Goal: Information Seeking & Learning: Check status

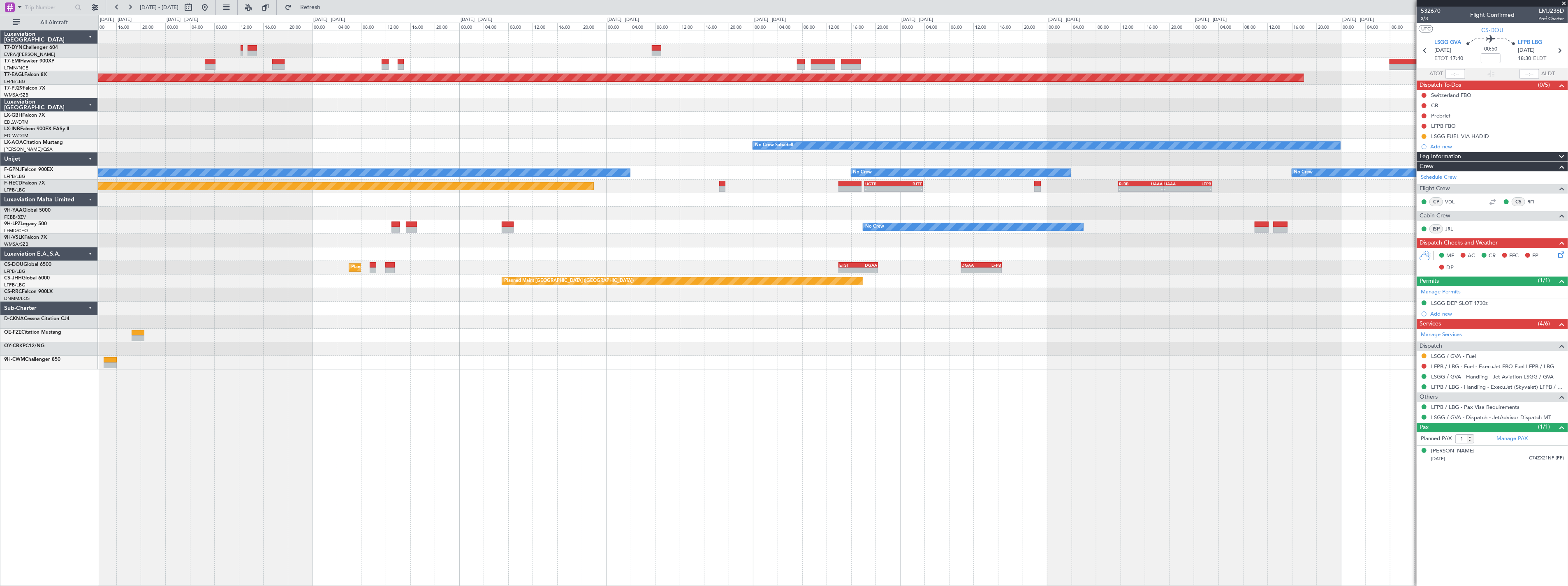
click at [380, 197] on div at bounding box center [833, 200] width 1469 height 13
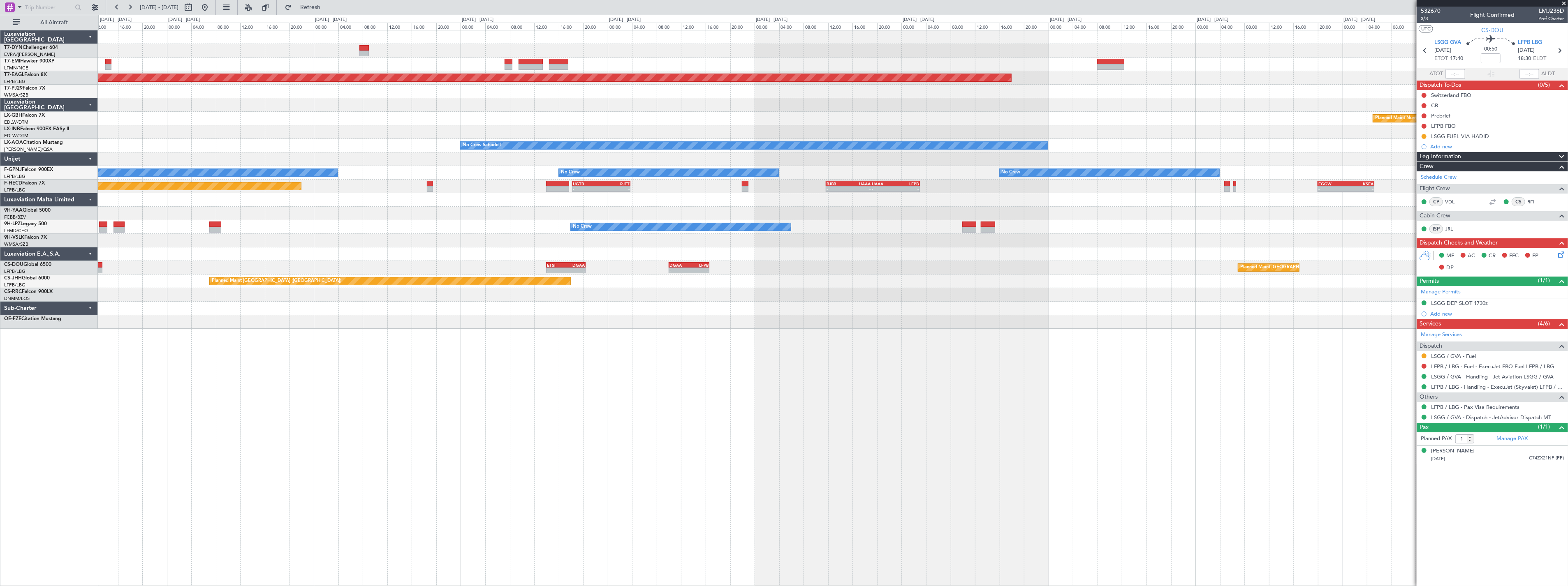
click at [815, 119] on div "Grounded [US_STATE] ([GEOGRAPHIC_DATA]) Planned Maint Nurnberg No Crew Sabadell…" at bounding box center [833, 180] width 1469 height 298
click at [815, 119] on div "Planned Maint Nurnberg" at bounding box center [833, 119] width 1469 height 13
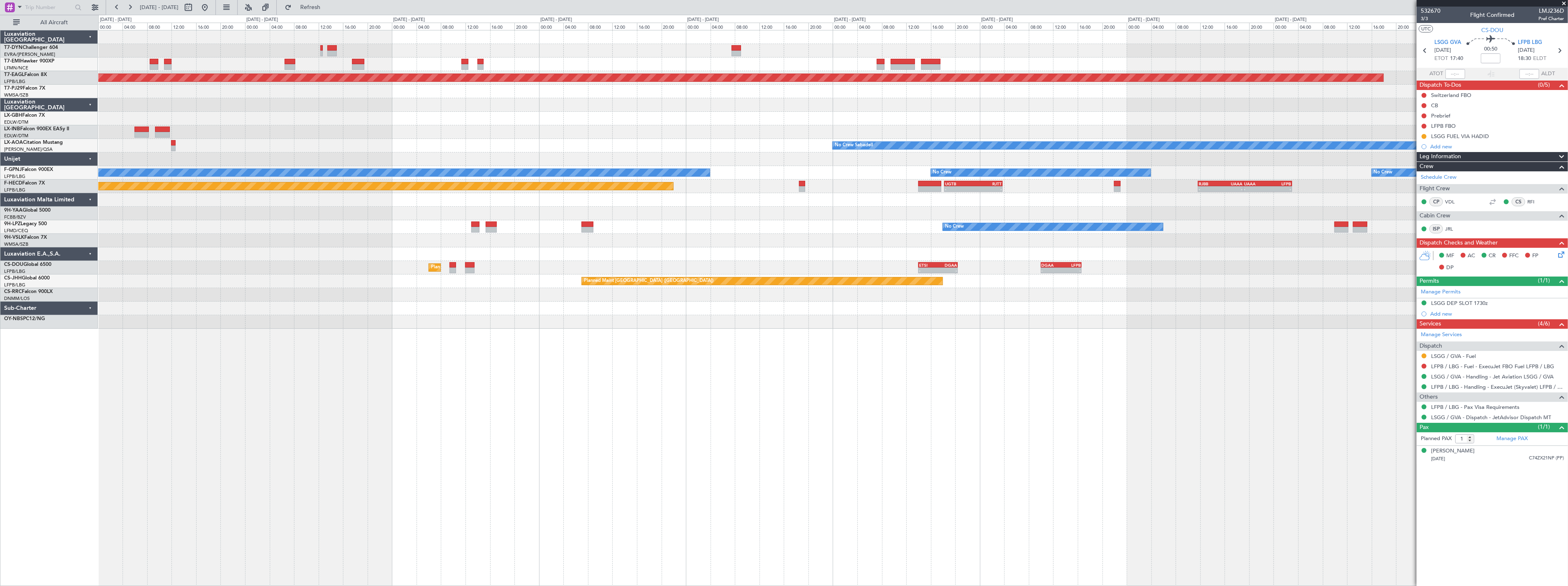
click at [800, 119] on div "Planned Maint Nurnberg Planned Maint [GEOGRAPHIC_DATA] ([GEOGRAPHIC_DATA])" at bounding box center [833, 119] width 1469 height 13
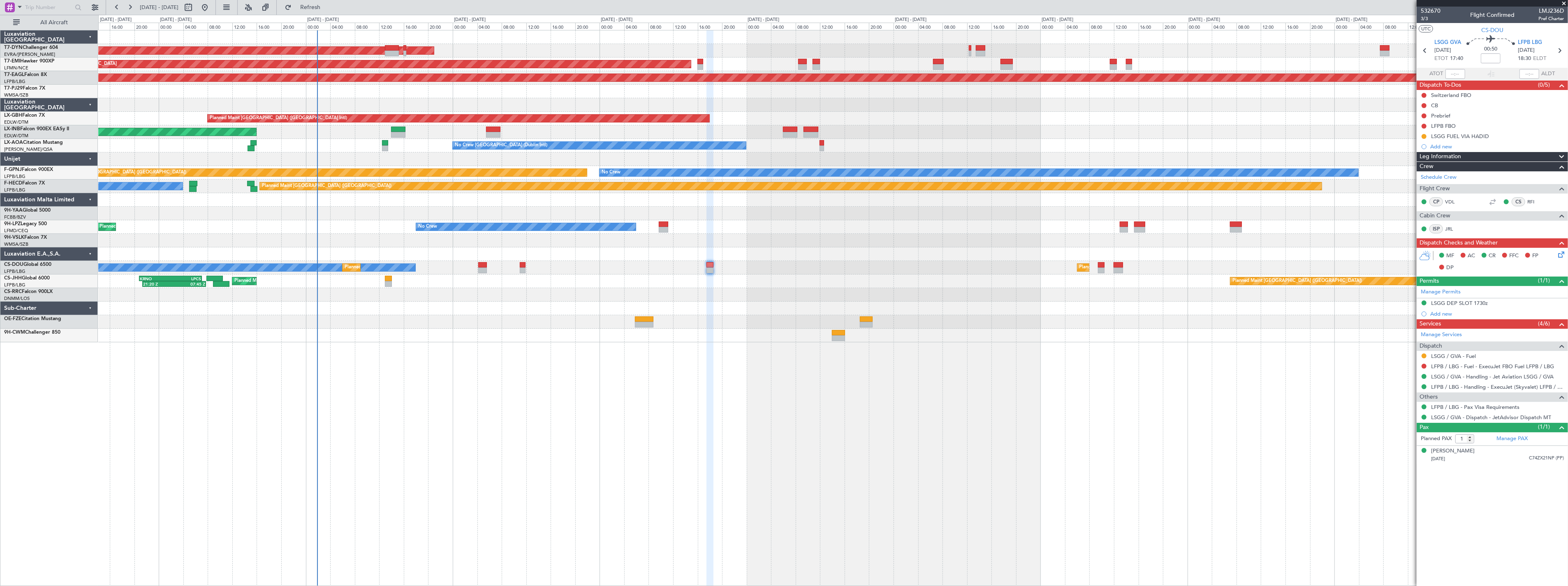
click at [1074, 106] on div "AOG Maint Riga (Riga Intl) Planned Maint [GEOGRAPHIC_DATA] Grounded [US_STATE] …" at bounding box center [833, 186] width 1469 height 312
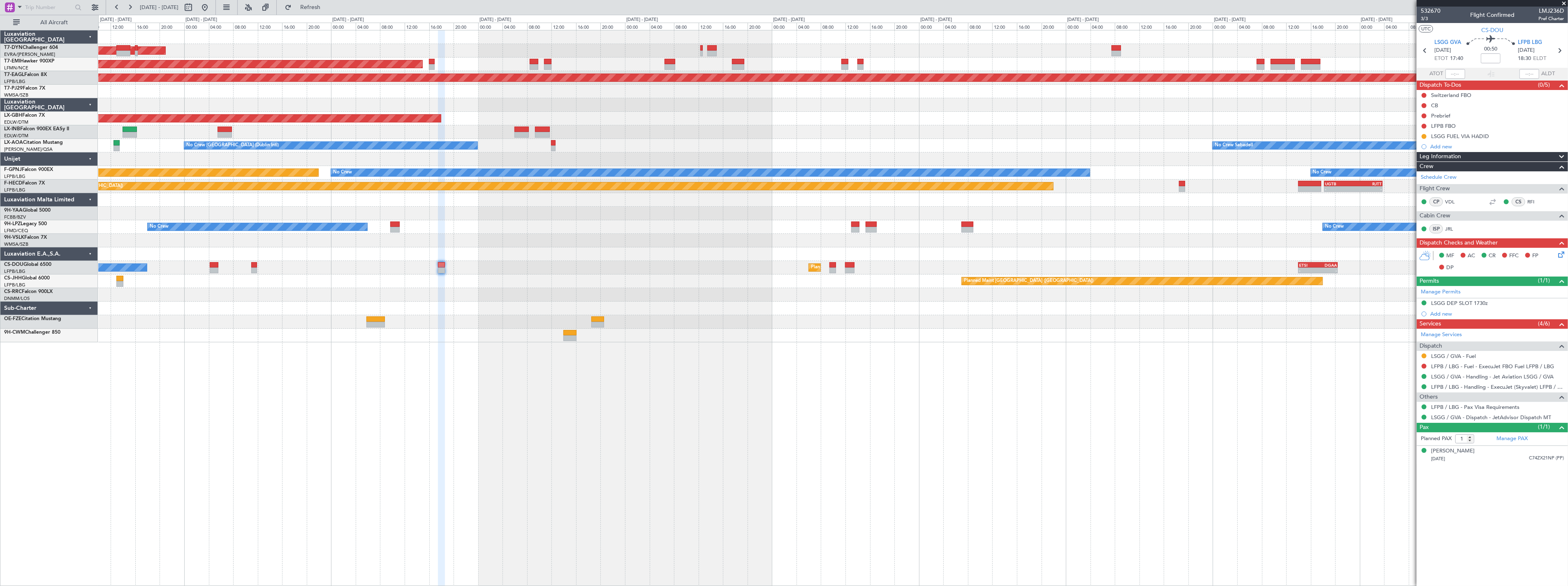
click at [1276, 106] on div "AOG Maint Riga (Riga Intl) Planned Maint [GEOGRAPHIC_DATA] Grounded [US_STATE] …" at bounding box center [833, 186] width 1469 height 312
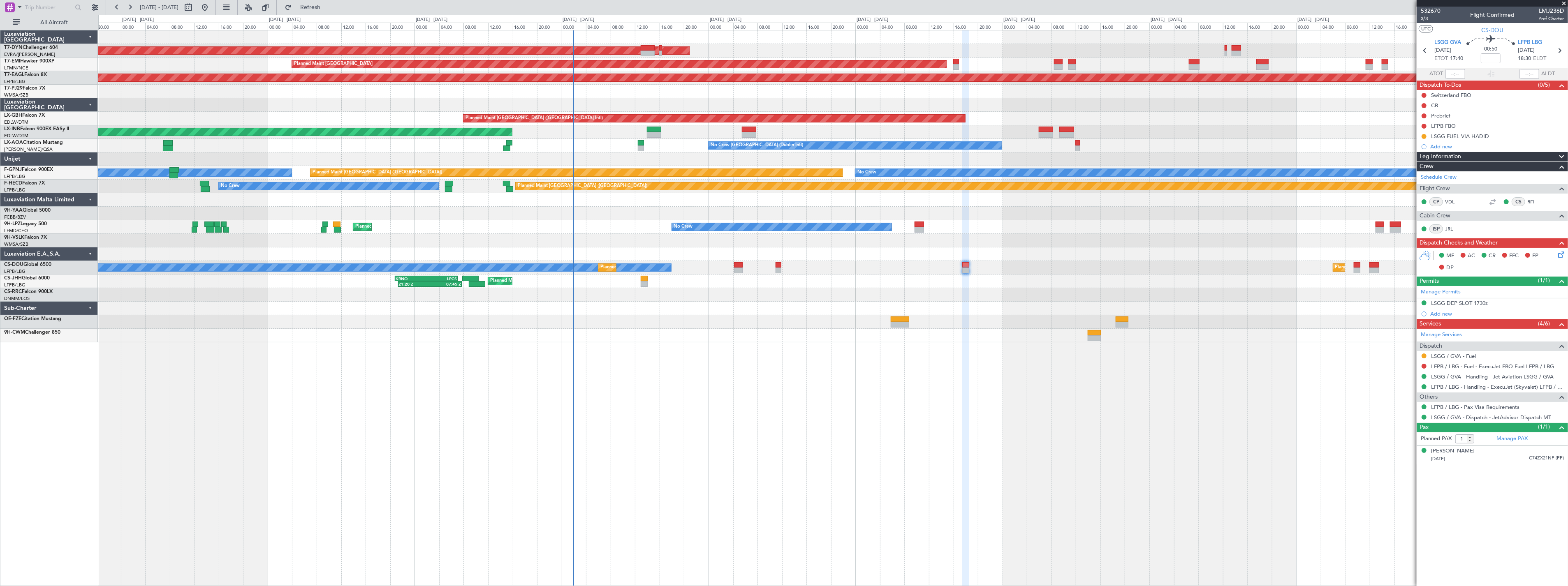
click at [1281, 106] on div at bounding box center [833, 105] width 1469 height 13
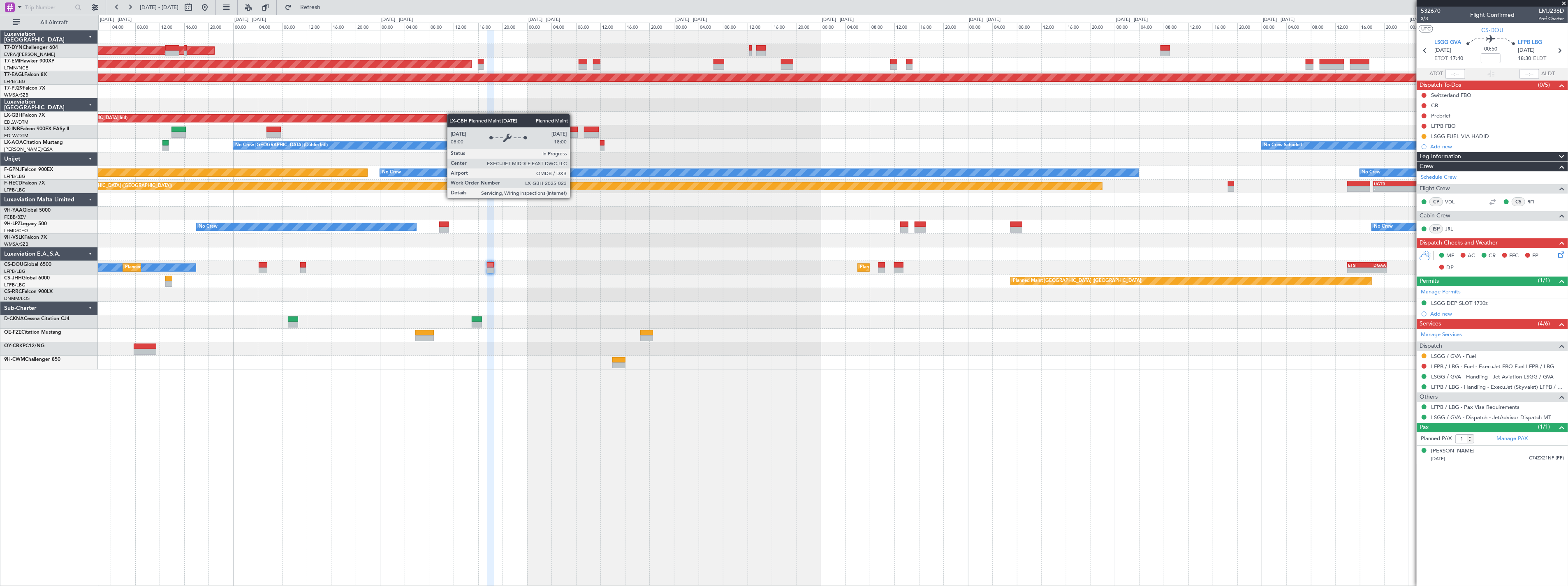
click at [424, 117] on div "AOG Maint Riga (Riga Intl) Planned Maint [GEOGRAPHIC_DATA] Grounded [US_STATE] …" at bounding box center [833, 200] width 1469 height 339
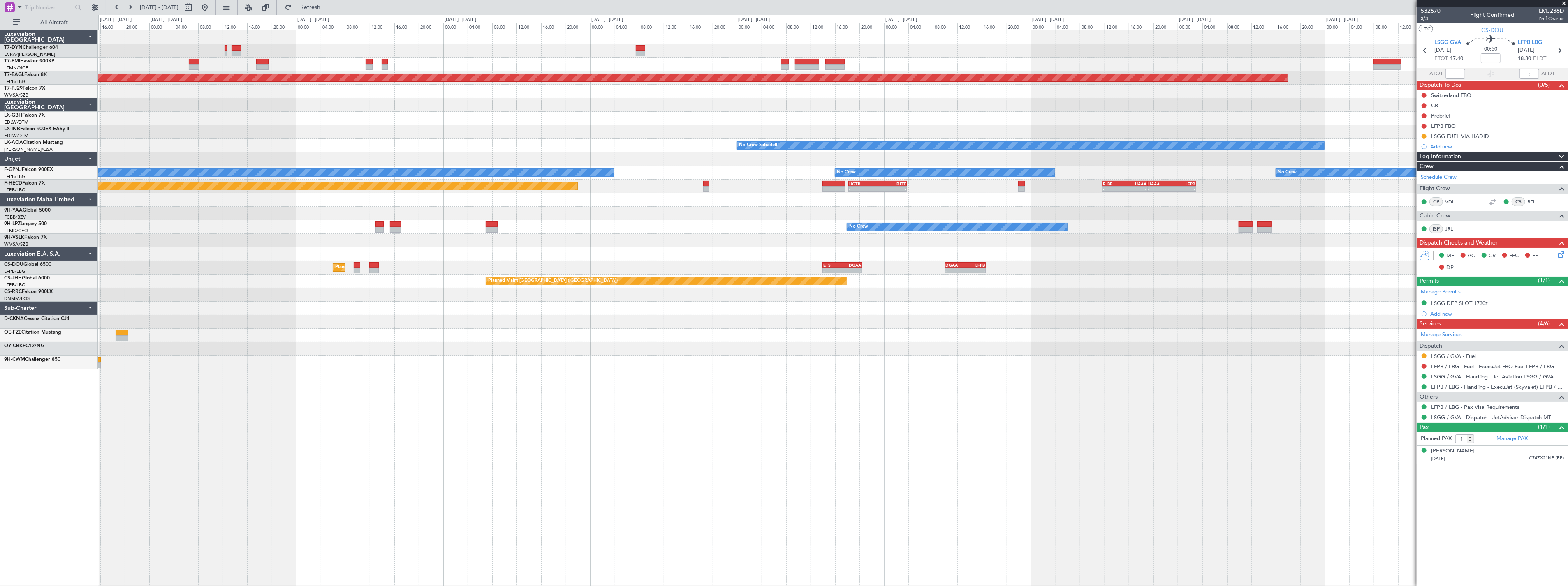
click at [325, 235] on div "Planned Maint [GEOGRAPHIC_DATA] Grounded [US_STATE] ([GEOGRAPHIC_DATA]) Planned…" at bounding box center [833, 200] width 1469 height 339
click at [325, 235] on div at bounding box center [833, 240] width 1469 height 13
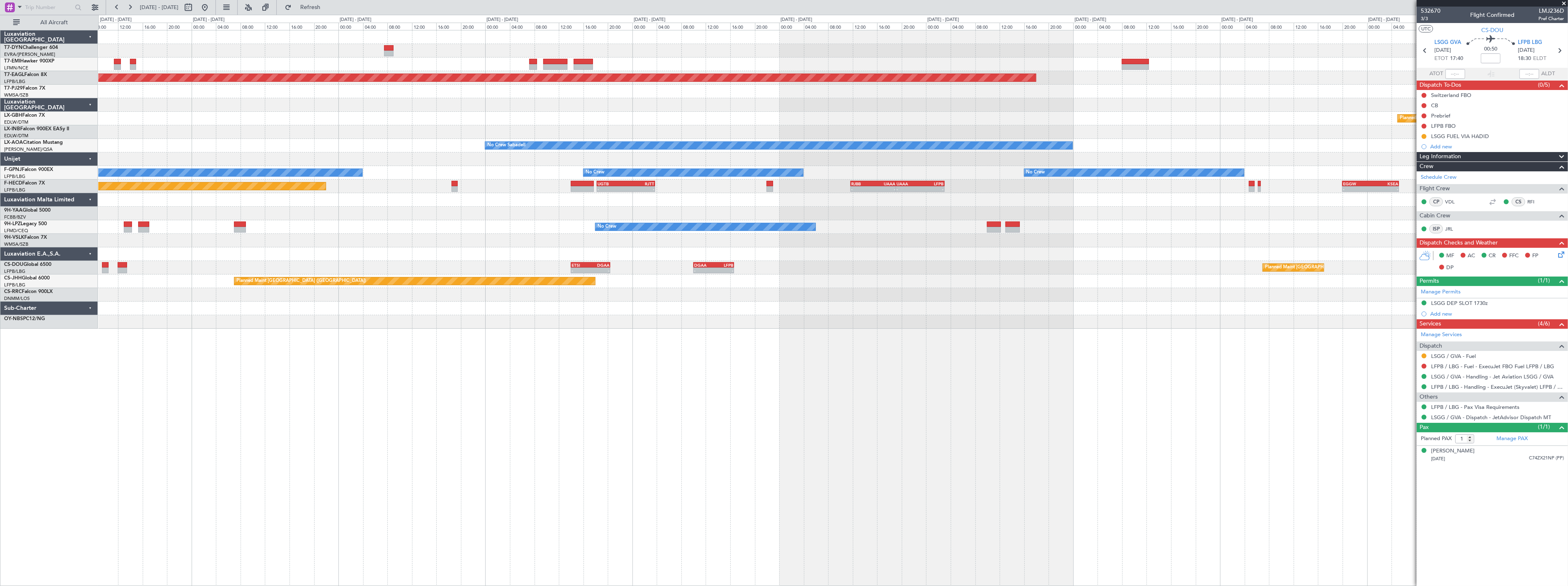
click at [154, 10] on span "[DATE] - [DATE]" at bounding box center [159, 7] width 39 height 7
click at [178, 9] on span "[DATE] - [DATE]" at bounding box center [159, 7] width 39 height 7
click at [132, 5] on button at bounding box center [130, 7] width 13 height 13
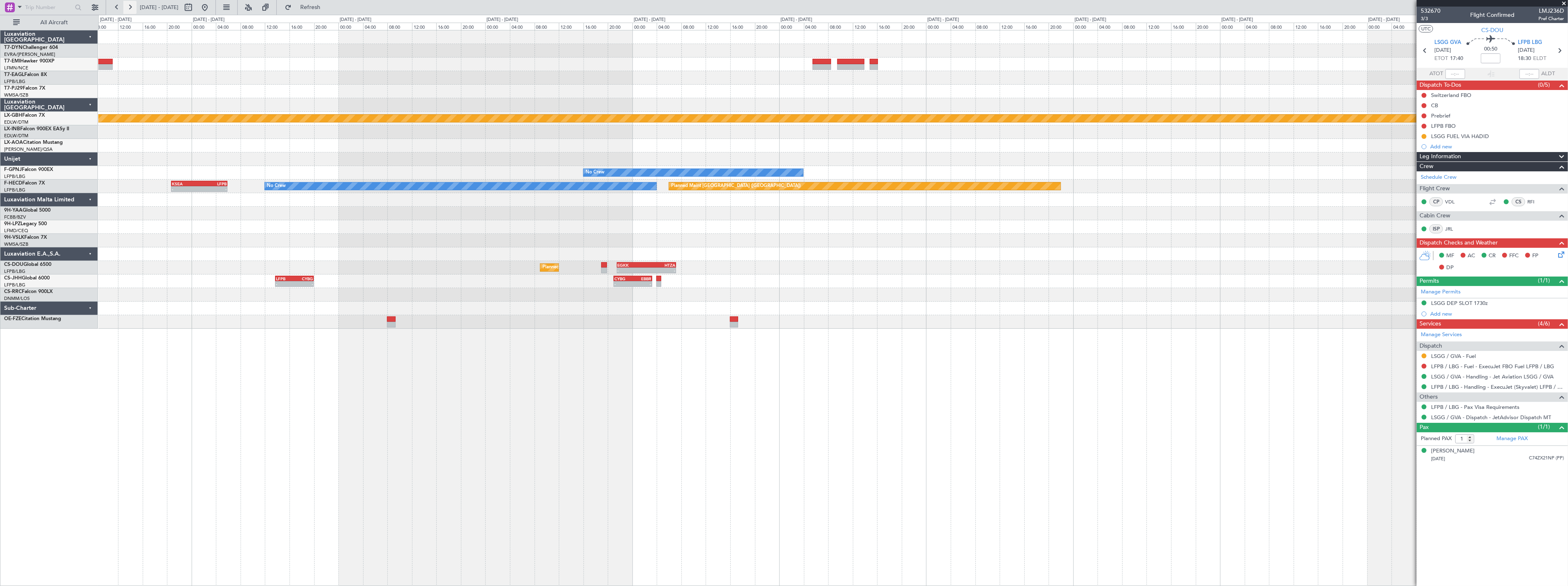
click at [132, 5] on button at bounding box center [130, 7] width 13 height 13
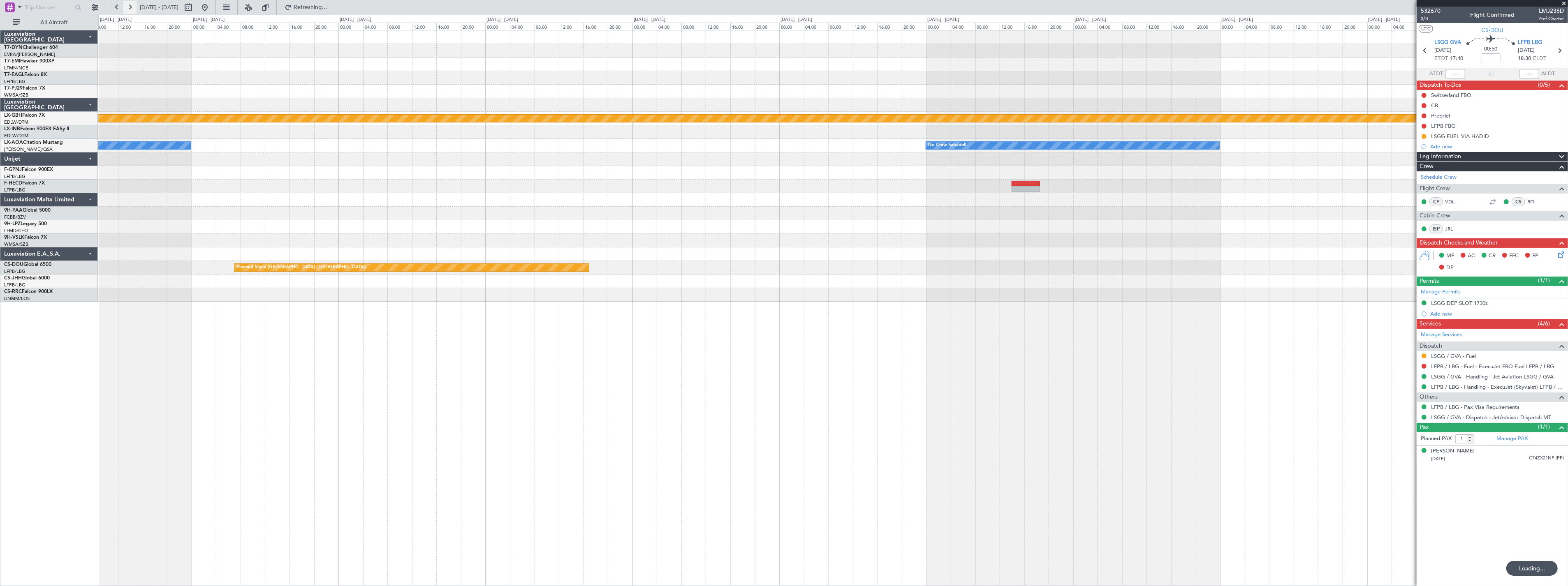
click at [132, 5] on button at bounding box center [130, 7] width 13 height 13
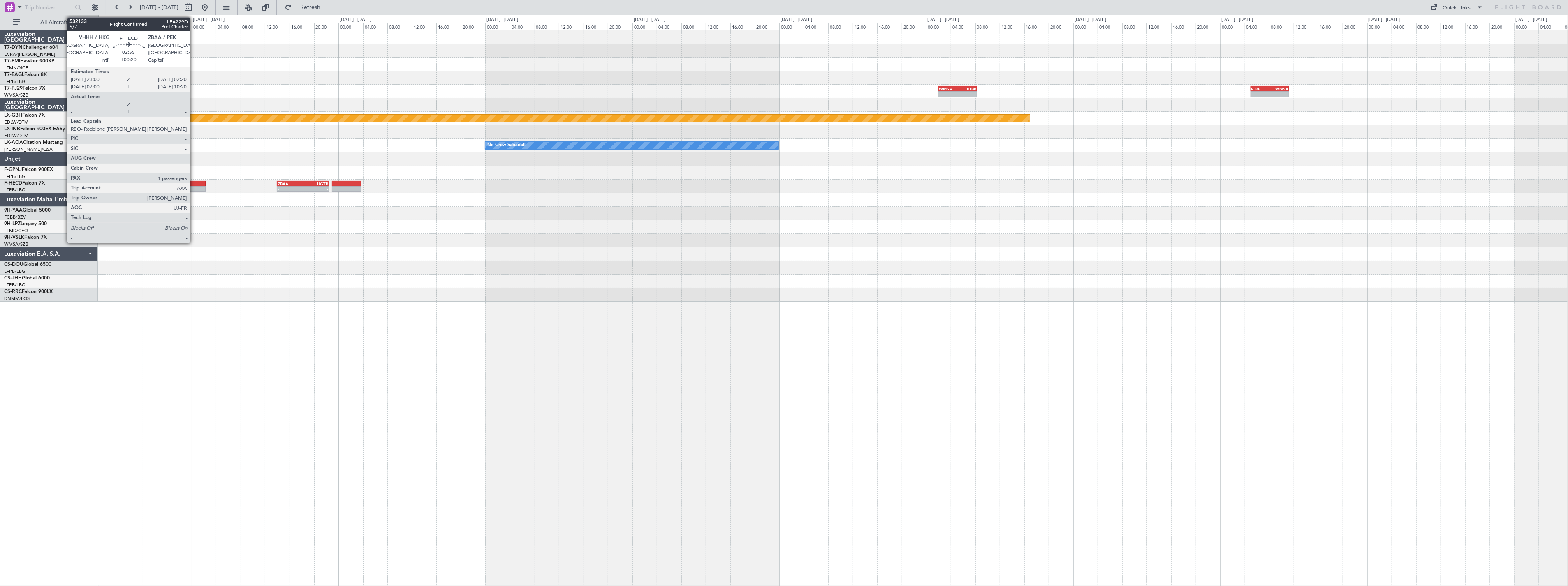
click at [194, 183] on div at bounding box center [195, 183] width 21 height 5
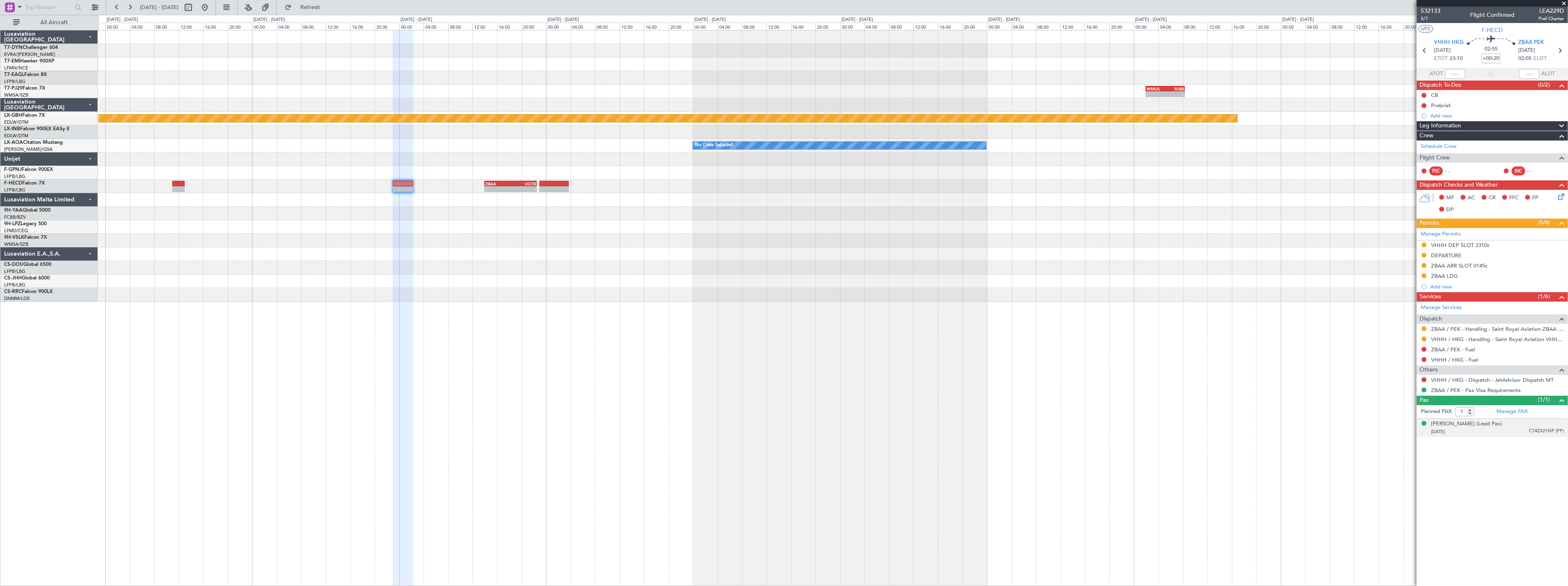
click at [1509, 426] on div "[PERSON_NAME] (Lead Pax) [DATE] C74ZX21NP (PP)" at bounding box center [1497, 428] width 133 height 16
click at [1487, 422] on div "[PERSON_NAME] (Lead Pax)" at bounding box center [1466, 424] width 71 height 9
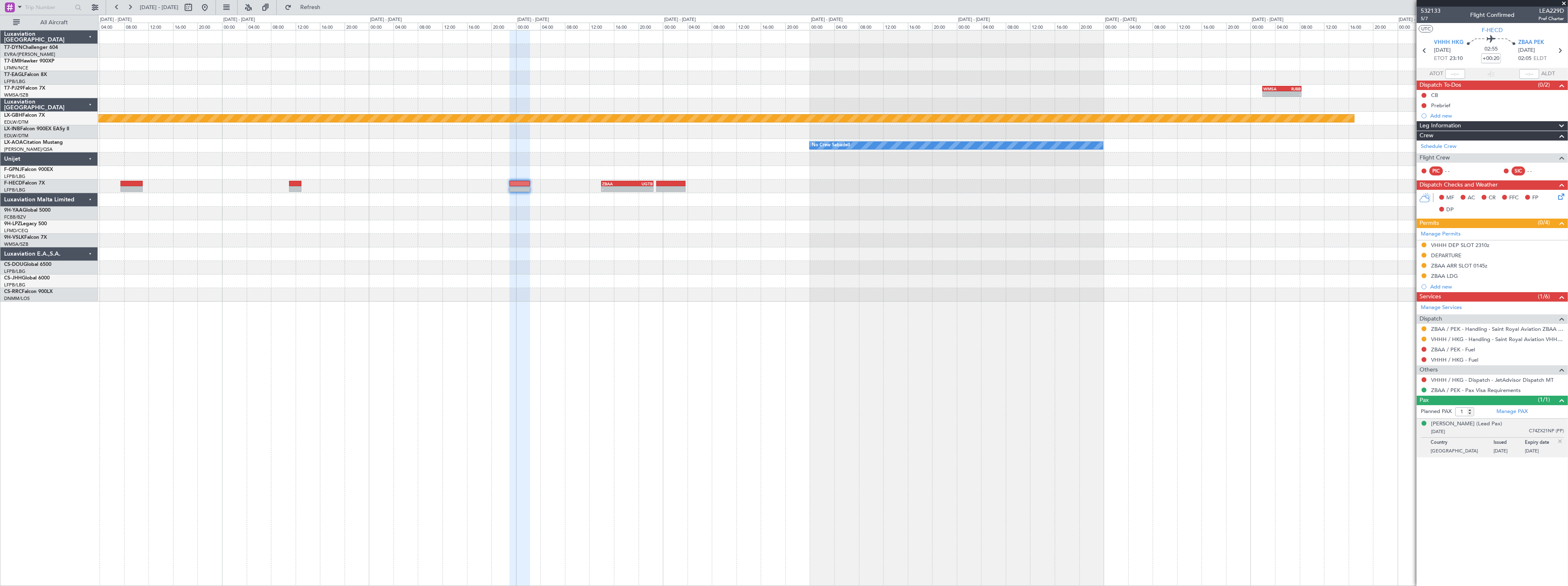
click at [644, 145] on div "No Crew Sabadell No Crew Sabadell" at bounding box center [833, 145] width 1469 height 13
click at [733, 135] on div "- - WMSA 02:00 Z RJBB 08:20 Z - - RJBB 05:00 Z WMSA 11:20 Z Planned Maint Nurnb…" at bounding box center [833, 166] width 1469 height 271
click at [803, 130] on div at bounding box center [833, 132] width 1469 height 13
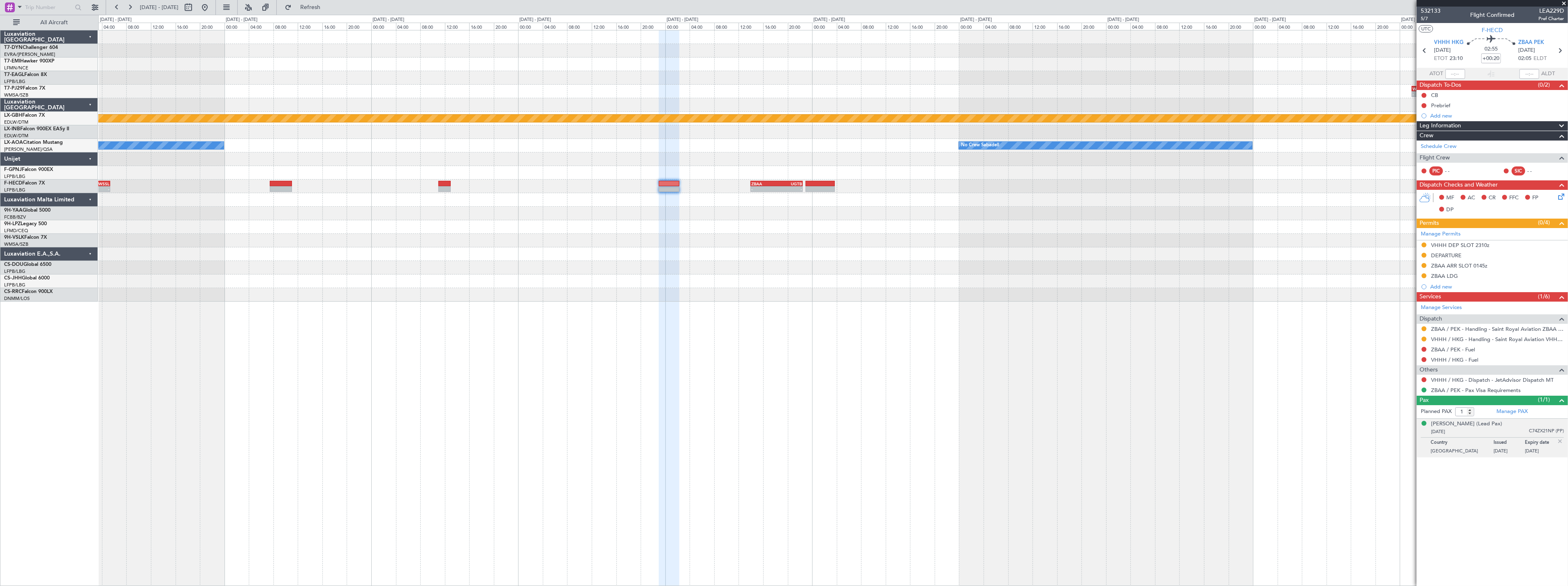
click at [814, 130] on div at bounding box center [833, 132] width 1469 height 13
